Goal: Information Seeking & Learning: Check status

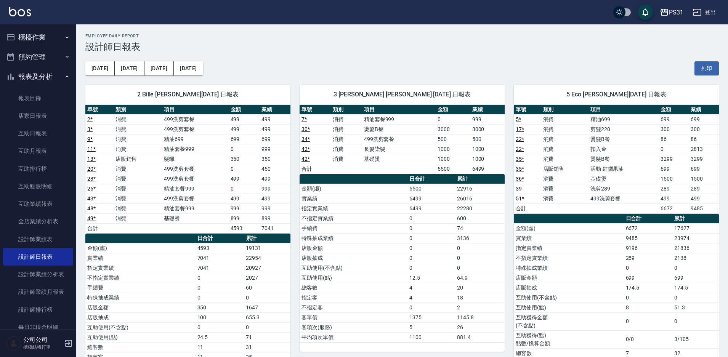
scroll to position [419, 0]
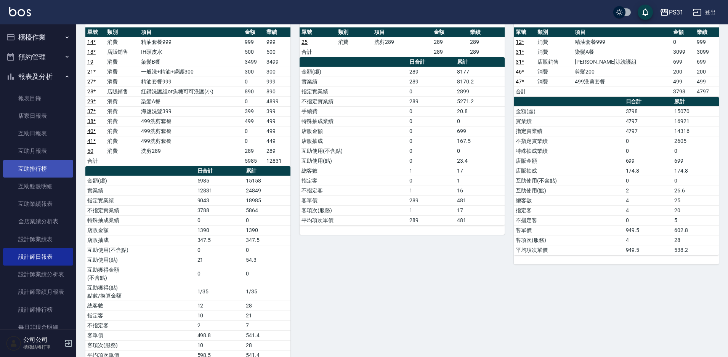
click at [55, 169] on link "互助排行榜" at bounding box center [38, 169] width 70 height 18
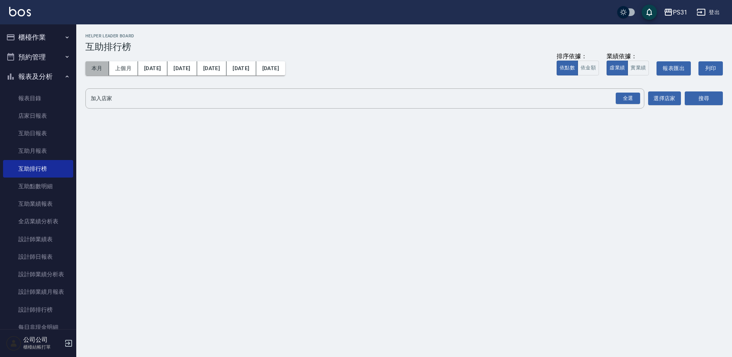
click at [90, 72] on button "本月" at bounding box center [97, 68] width 24 height 14
drag, startPoint x: 630, startPoint y: 101, endPoint x: 678, endPoint y: 95, distance: 48.4
click at [633, 101] on div "全選" at bounding box center [628, 99] width 24 height 12
click at [689, 93] on button "搜尋" at bounding box center [704, 99] width 38 height 14
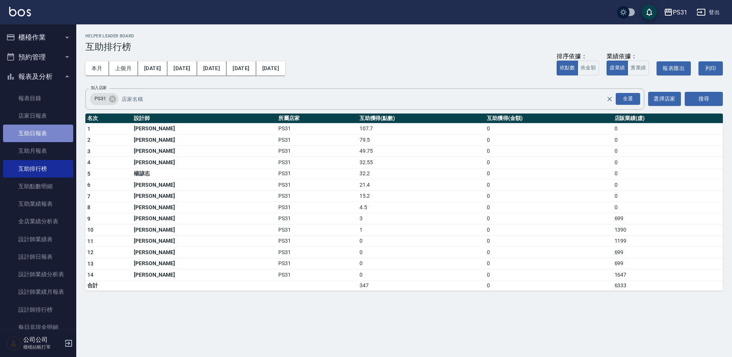
click at [47, 140] on link "互助日報表" at bounding box center [38, 134] width 70 height 18
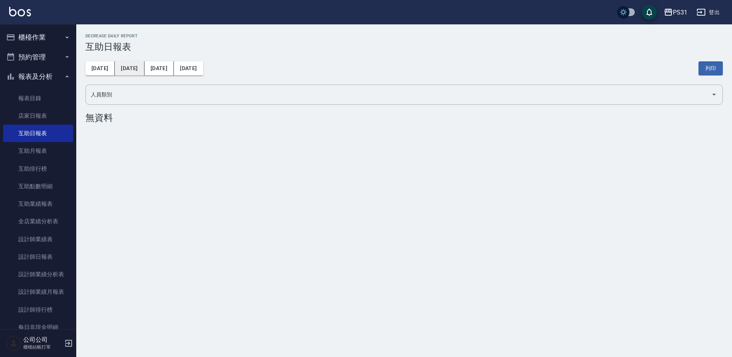
click at [123, 67] on button "昨天" at bounding box center [129, 68] width 29 height 14
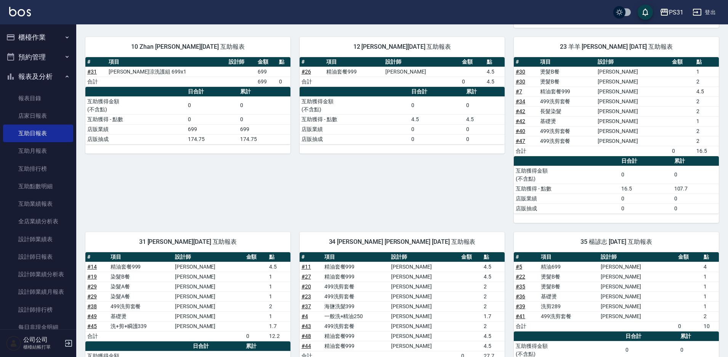
scroll to position [208, 0]
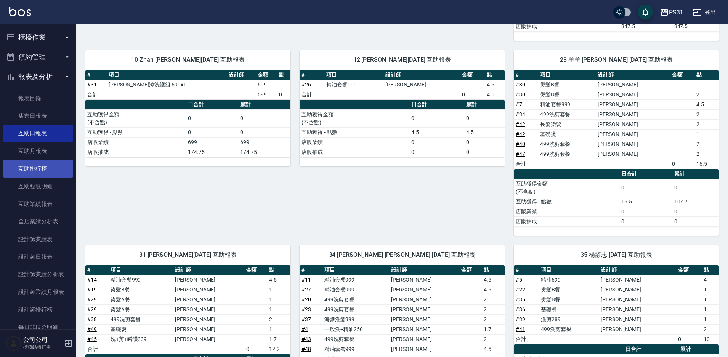
click at [42, 161] on link "互助排行榜" at bounding box center [38, 169] width 70 height 18
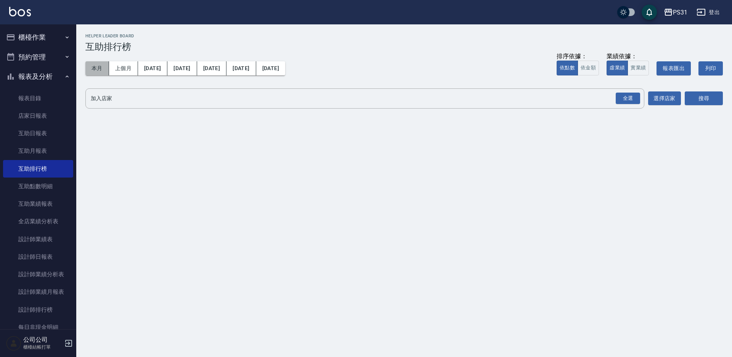
click at [95, 71] on button "本月" at bounding box center [97, 68] width 24 height 14
drag, startPoint x: 124, startPoint y: 65, endPoint x: 129, endPoint y: 66, distance: 5.0
click at [124, 66] on button "上個月" at bounding box center [123, 68] width 29 height 14
click at [632, 106] on div "全選" at bounding box center [627, 98] width 27 height 20
click at [596, 98] on input "加入店家" at bounding box center [359, 98] width 541 height 13
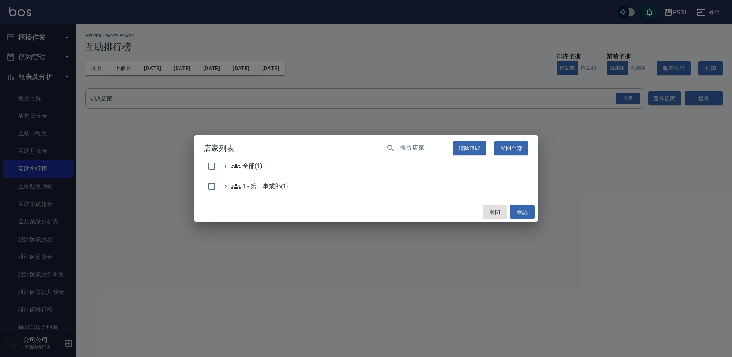
click at [616, 99] on div "店家列表 ​ 清除選取 展開全部 全部(1) 1 - 第一事業部(1) 關閉 確認" at bounding box center [366, 178] width 732 height 357
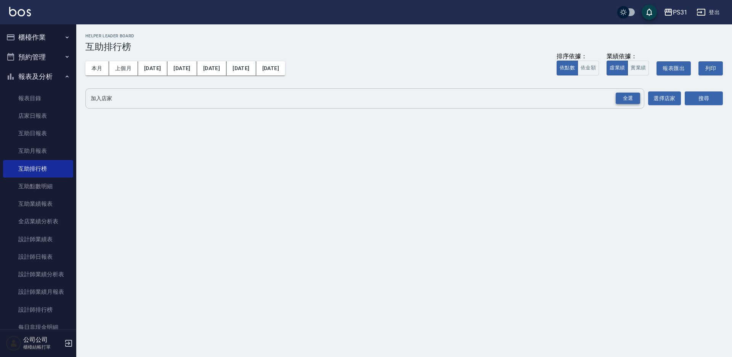
click at [628, 100] on div "全選" at bounding box center [628, 99] width 24 height 12
click at [716, 101] on button "搜尋" at bounding box center [704, 99] width 38 height 14
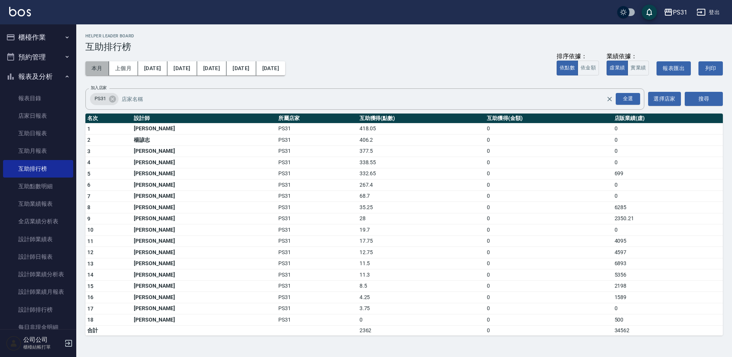
click at [98, 72] on button "本月" at bounding box center [97, 68] width 24 height 14
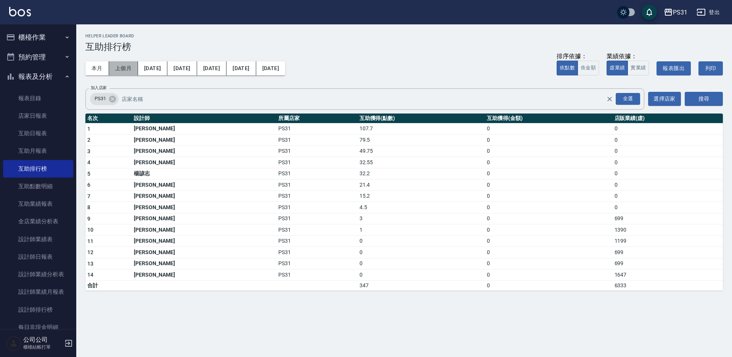
click at [127, 69] on button "上個月" at bounding box center [123, 68] width 29 height 14
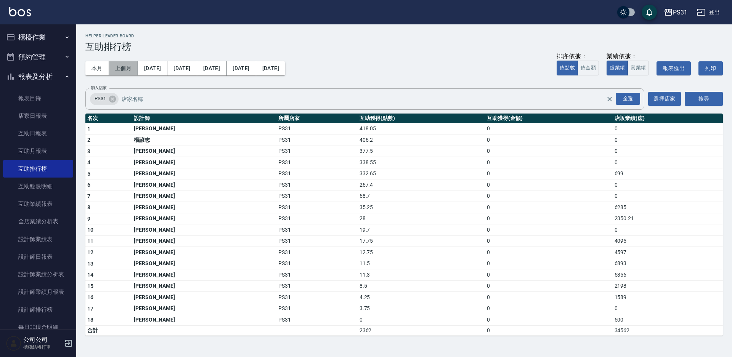
click at [119, 63] on button "上個月" at bounding box center [123, 68] width 29 height 14
click at [93, 71] on button "本月" at bounding box center [97, 68] width 24 height 14
